Goal: Information Seeking & Learning: Learn about a topic

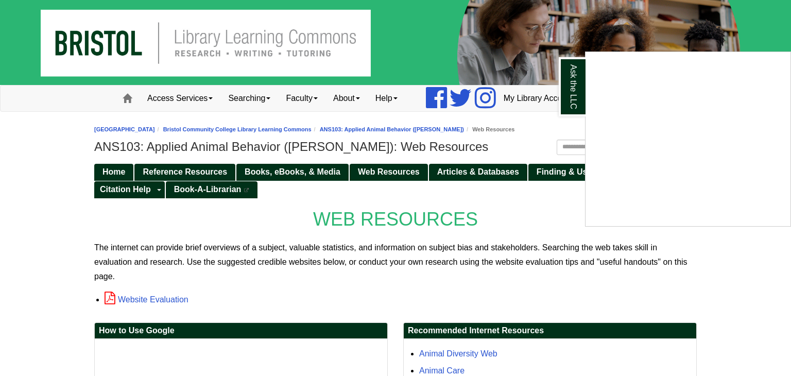
click at [577, 260] on div "Ask the LLC" at bounding box center [395, 188] width 791 height 376
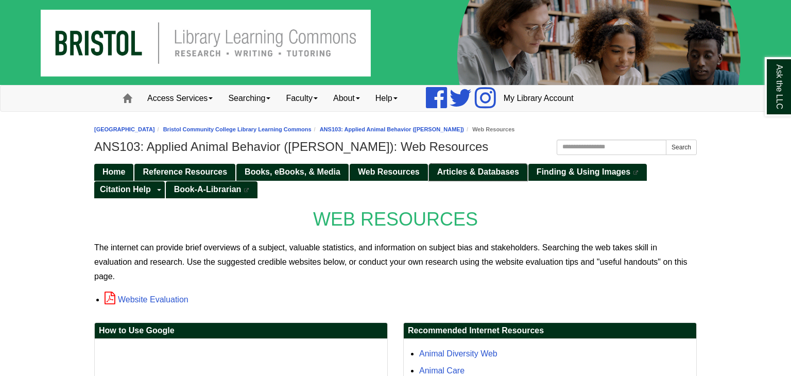
click at [482, 169] on span "Articles & Databases" at bounding box center [478, 171] width 82 height 9
click at [590, 155] on input "Search this Guide" at bounding box center [612, 147] width 110 height 15
type input "**********"
click at [666, 140] on button "Search" at bounding box center [681, 147] width 31 height 15
click at [680, 152] on button "Search" at bounding box center [681, 147] width 31 height 15
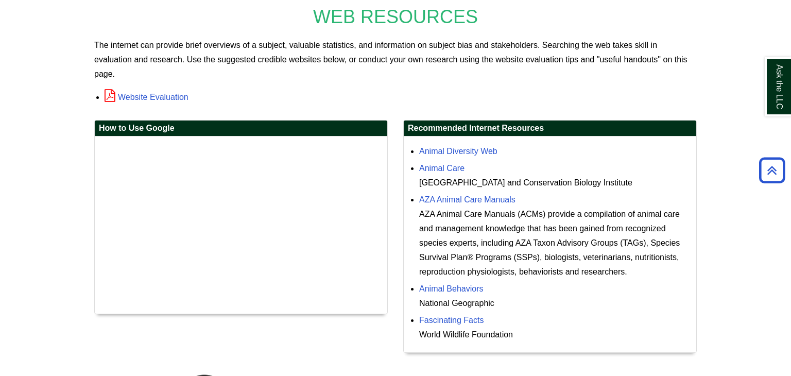
scroll to position [203, 0]
